Goal: Transaction & Acquisition: Purchase product/service

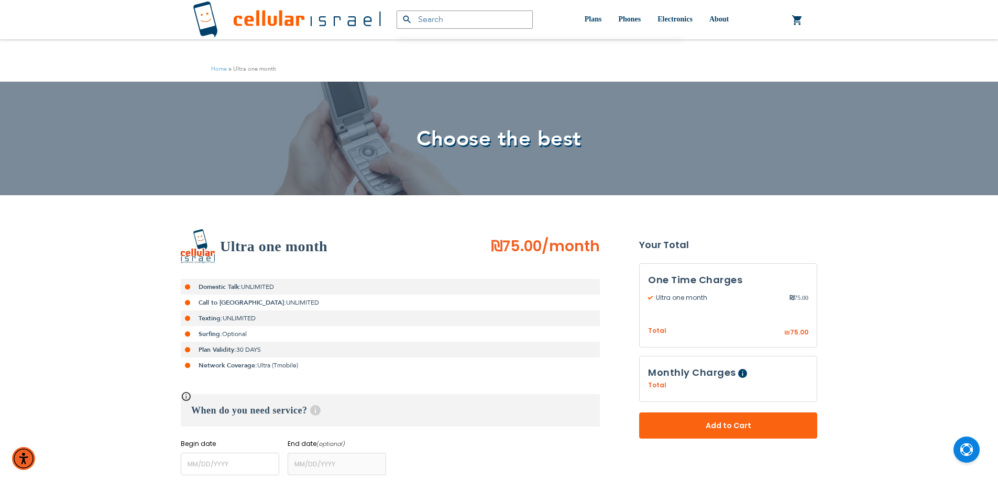
scroll to position [367, 0]
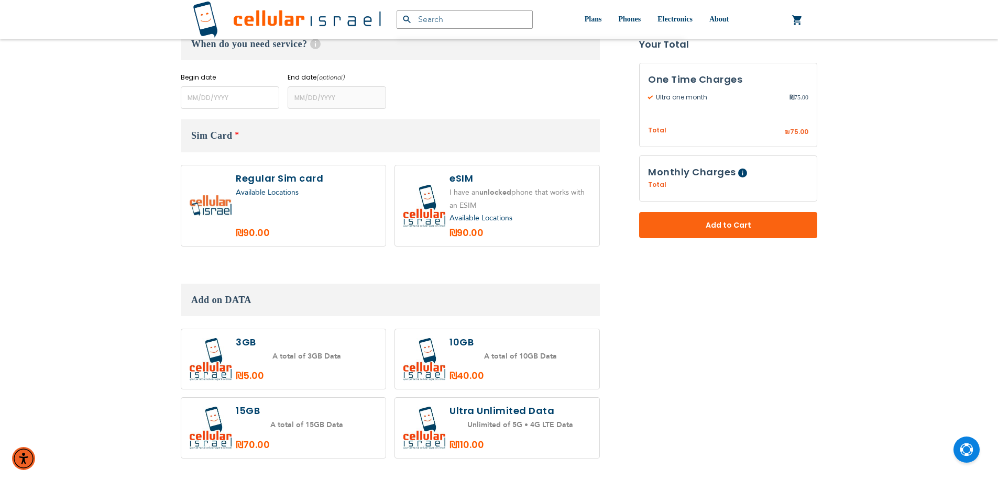
click at [246, 80] on label "Begin date" at bounding box center [230, 77] width 98 height 9
click at [237, 93] on input "name" at bounding box center [230, 97] width 98 height 23
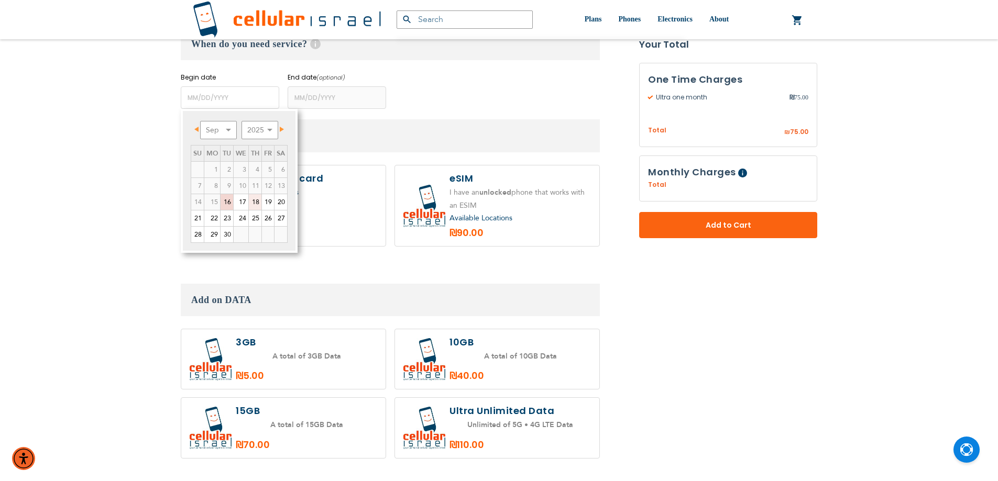
click at [252, 203] on link "18" at bounding box center [255, 202] width 13 height 16
type input "[DATE]"
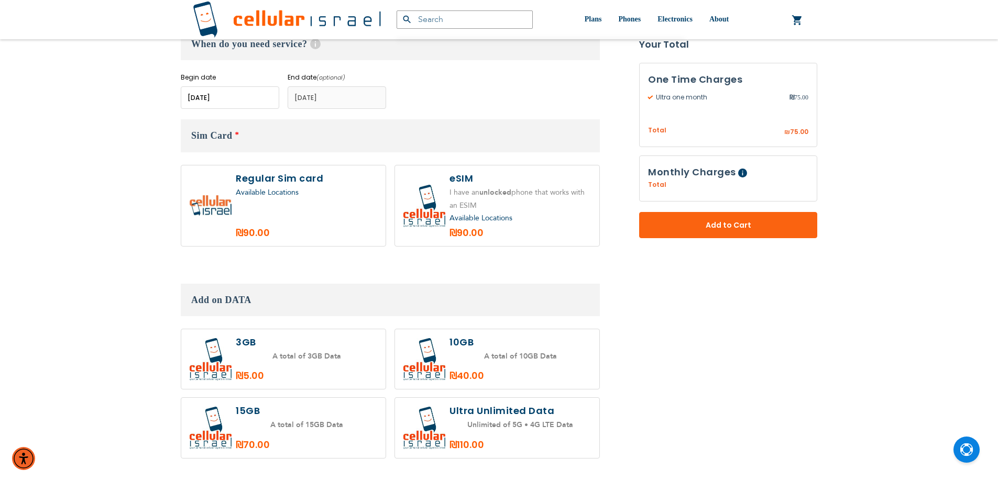
click at [309, 193] on div "Available Locations" at bounding box center [306, 192] width 141 height 13
click at [279, 202] on label at bounding box center [283, 205] width 204 height 81
radio input "true"
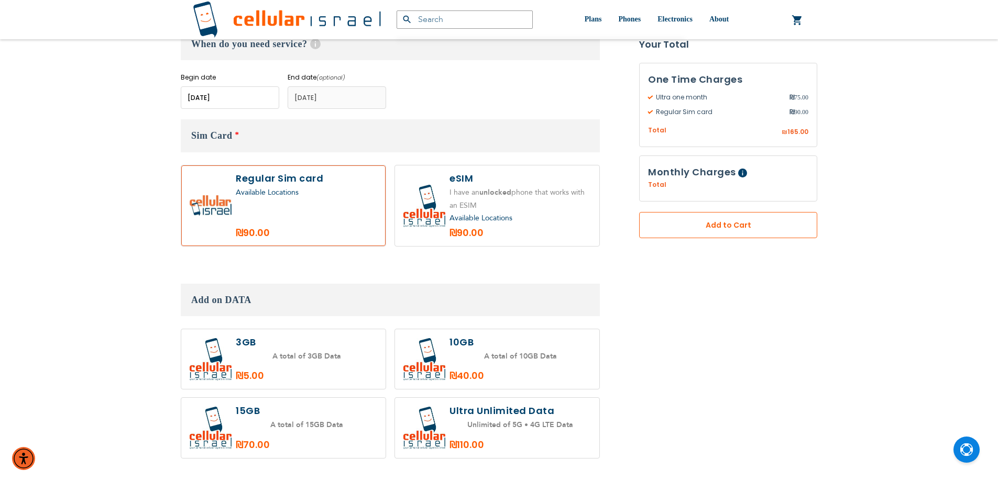
click at [712, 222] on span "Add to Cart" at bounding box center [727, 225] width 109 height 11
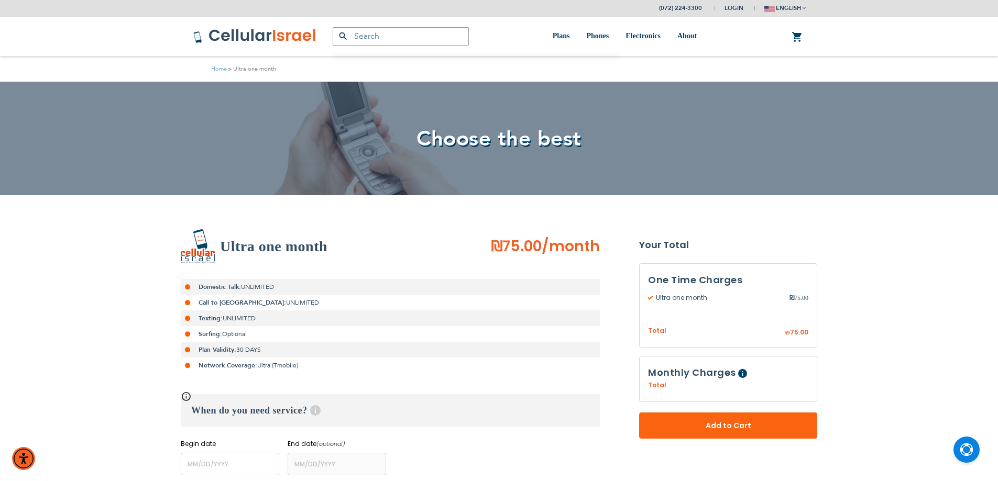
click at [800, 38] on link "0 My Cart" at bounding box center [797, 37] width 12 height 13
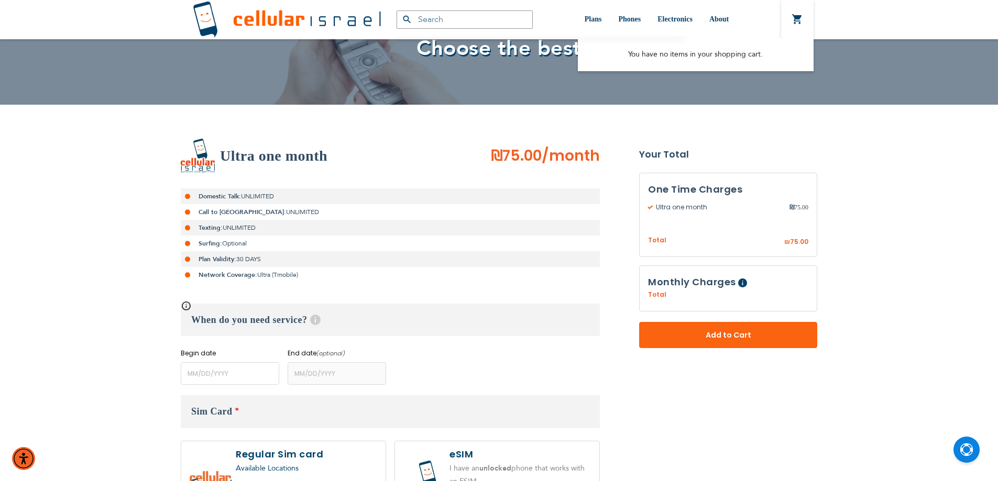
scroll to position [178, 0]
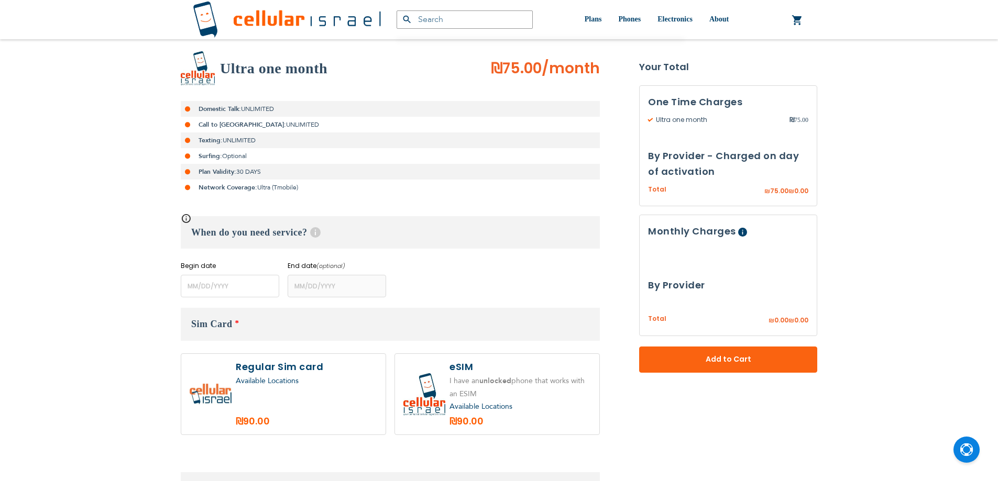
scroll to position [178, 0]
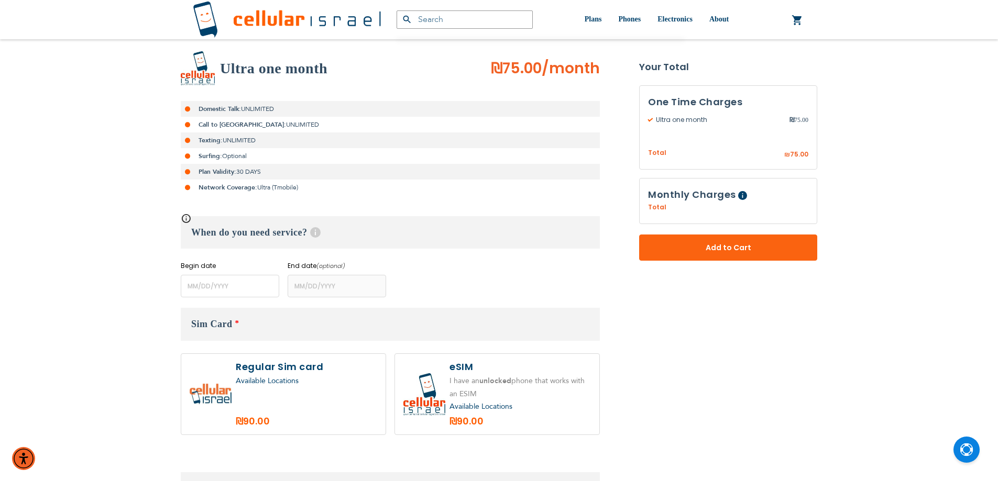
click at [736, 383] on form "Ultra one month ₪75.00 /month Domestic Talk: UNLIMITED Call to Israel: UNLIMITE…" at bounding box center [499, 367] width 636 height 633
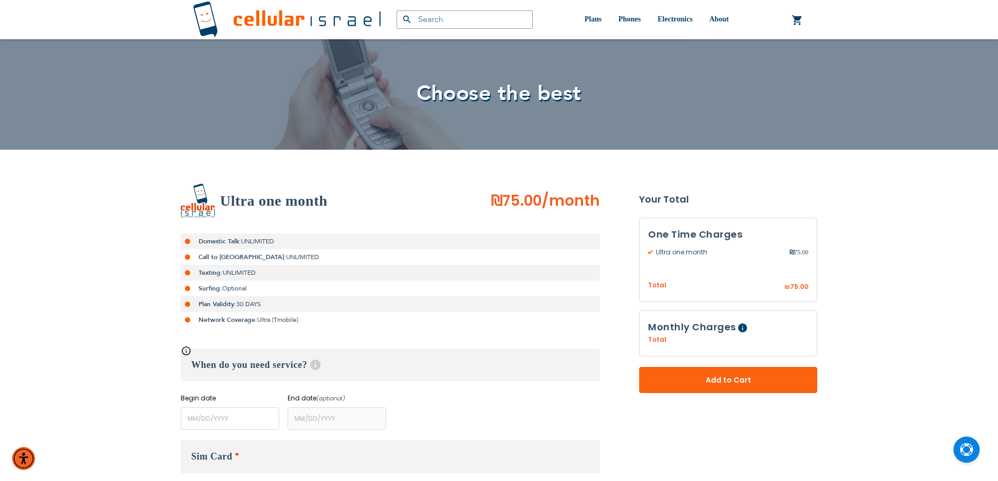
scroll to position [105, 0]
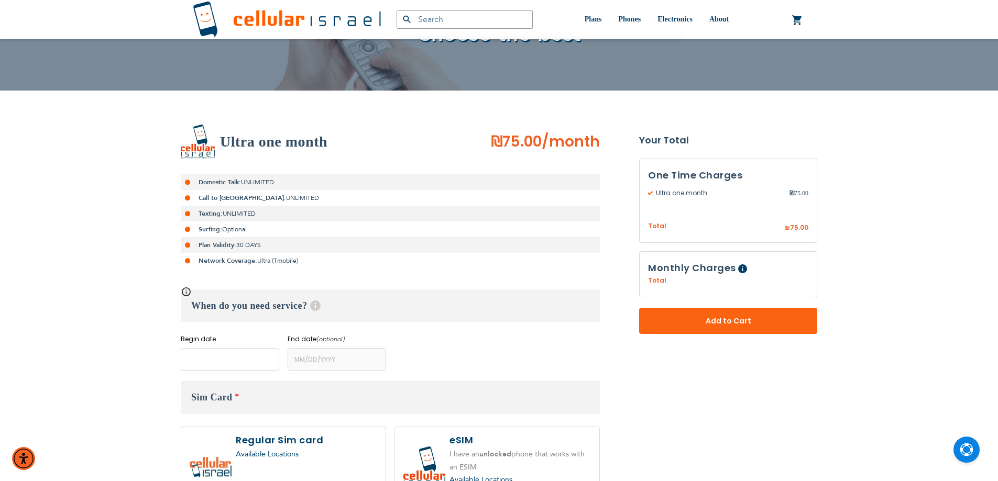
click at [211, 367] on input "name" at bounding box center [230, 359] width 98 height 23
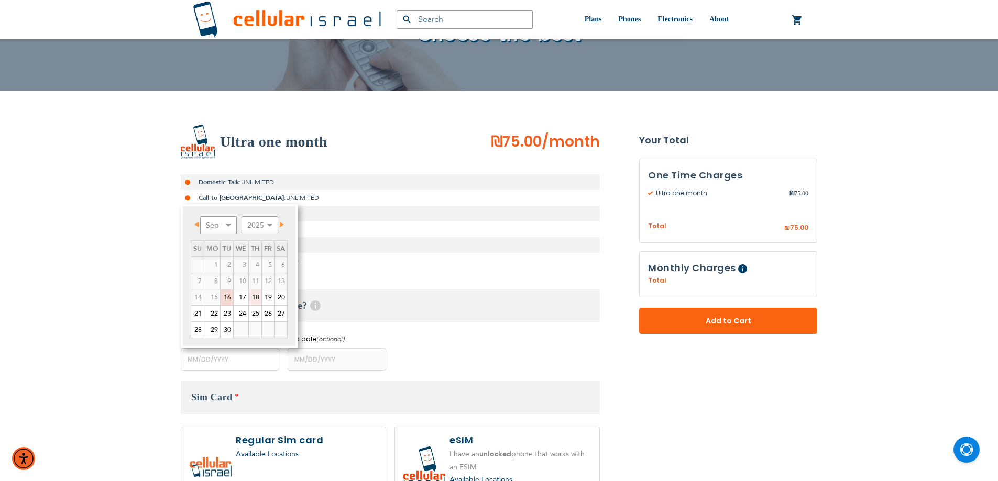
click at [255, 297] on link "18" at bounding box center [255, 298] width 13 height 16
type input "09/18/2025"
type input "10/17/2025"
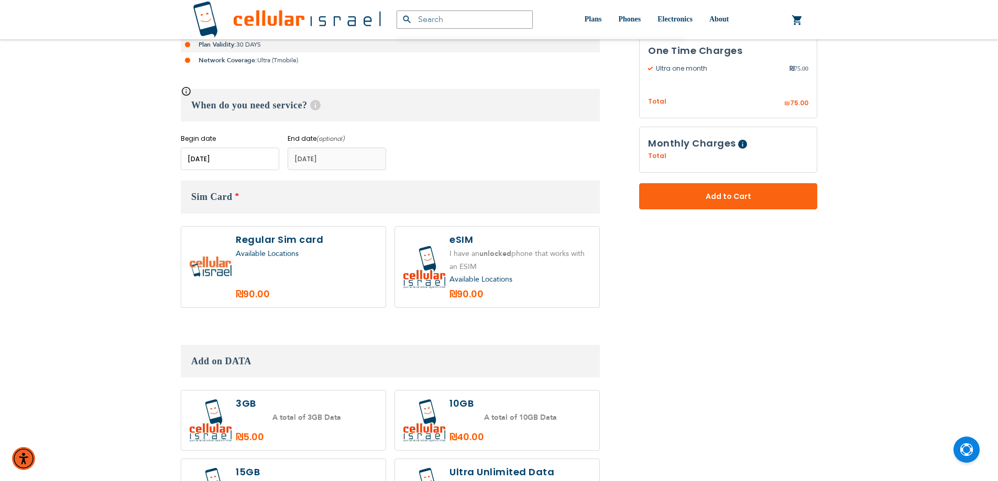
scroll to position [314, 0]
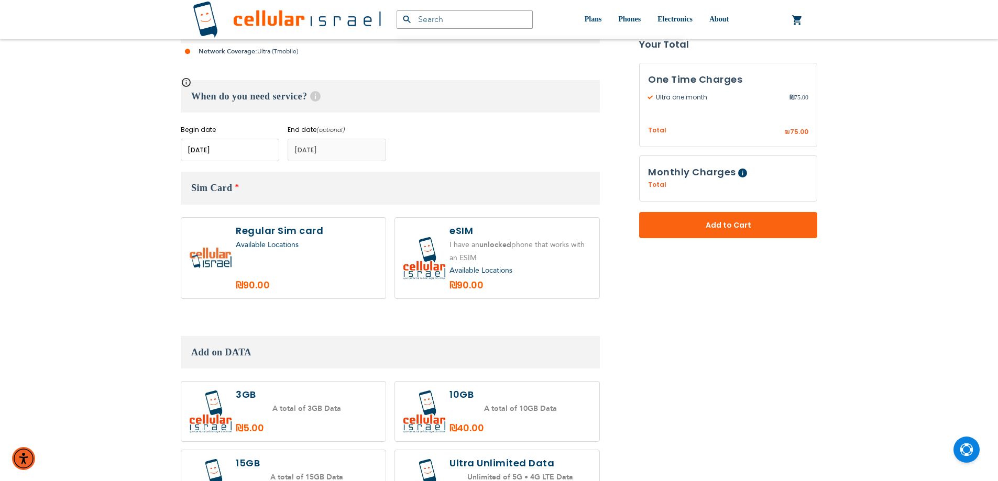
click at [309, 254] on label at bounding box center [283, 258] width 204 height 81
radio input "true"
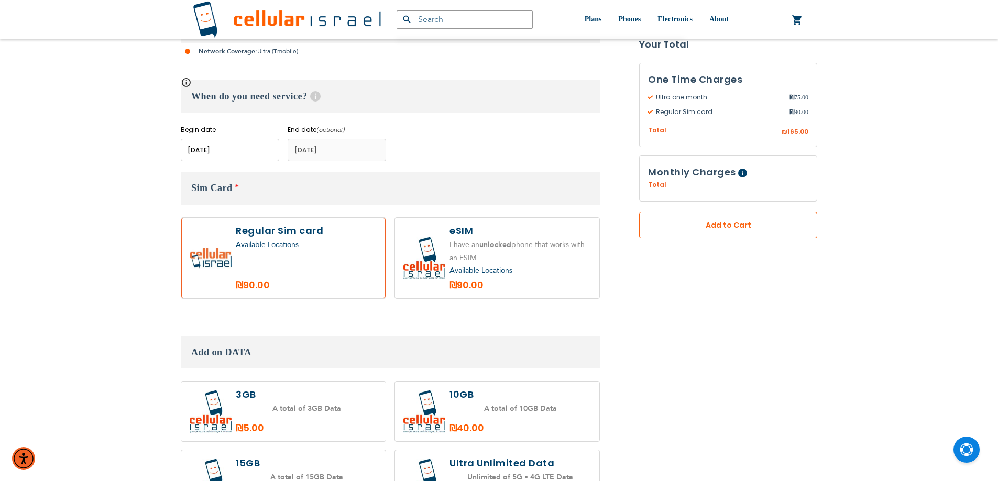
click at [779, 229] on span "Add to Cart" at bounding box center [727, 225] width 109 height 11
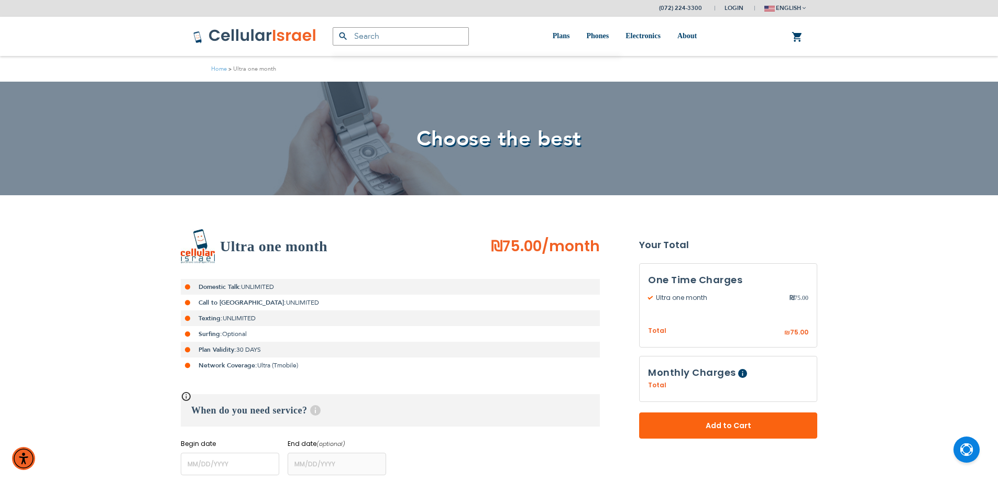
click at [792, 39] on link "0 My Cart" at bounding box center [797, 37] width 12 height 13
click at [683, 76] on strong "You have no items in your shopping cart." at bounding box center [695, 71] width 209 height 34
click at [682, 77] on strong "You have no items in your shopping cart." at bounding box center [695, 71] width 209 height 34
drag, startPoint x: 682, startPoint y: 77, endPoint x: 682, endPoint y: 83, distance: 6.3
click at [685, 83] on strong "You have no items in your shopping cart." at bounding box center [695, 71] width 209 height 34
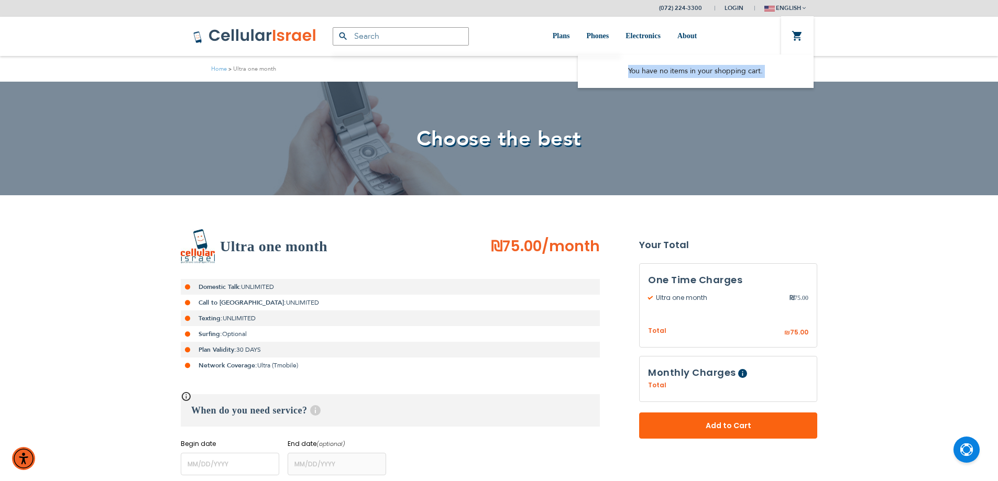
click at [258, 27] on link at bounding box center [255, 36] width 124 height 39
